Goal: Navigation & Orientation: Find specific page/section

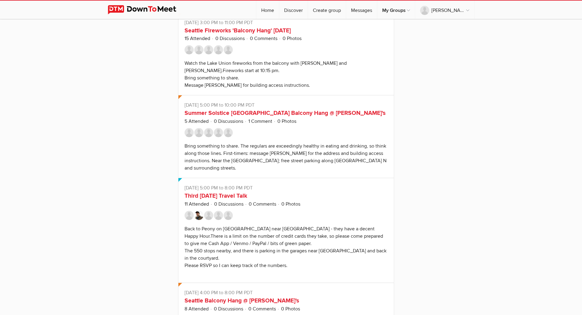
scroll to position [768, 0]
